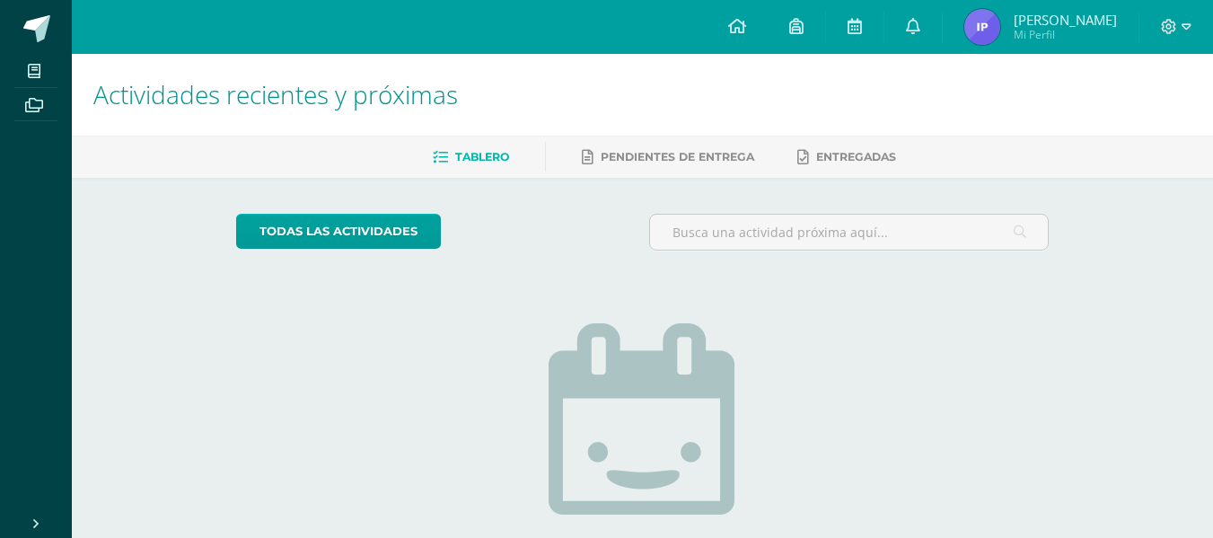
click at [1016, 23] on span "[PERSON_NAME] Mi Perfil" at bounding box center [1041, 27] width 160 height 36
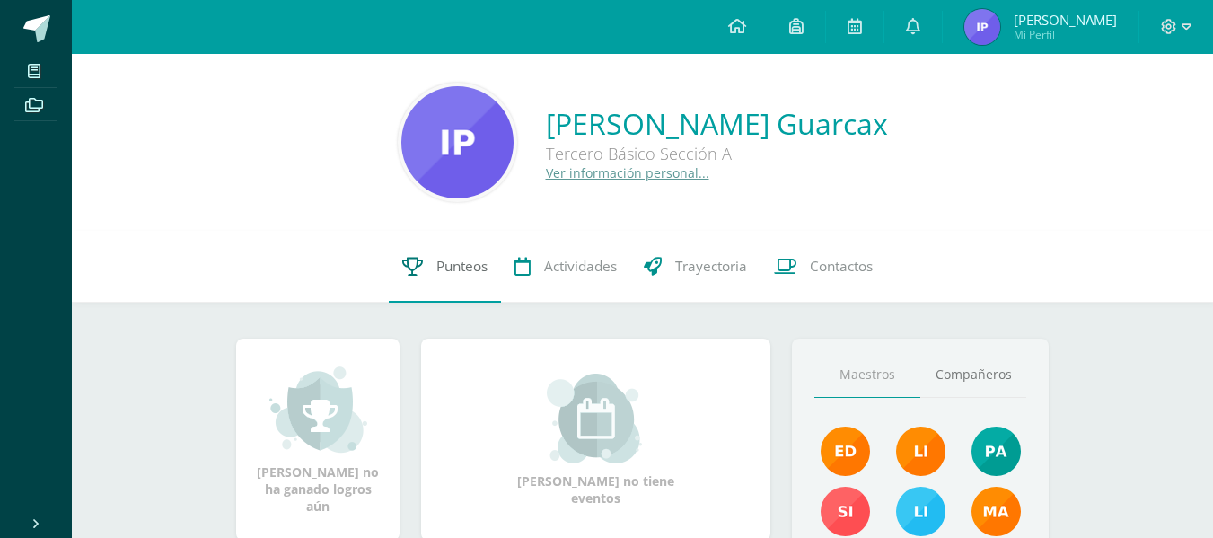
click at [462, 269] on span "Punteos" at bounding box center [461, 266] width 51 height 19
